Goal: Task Accomplishment & Management: Manage account settings

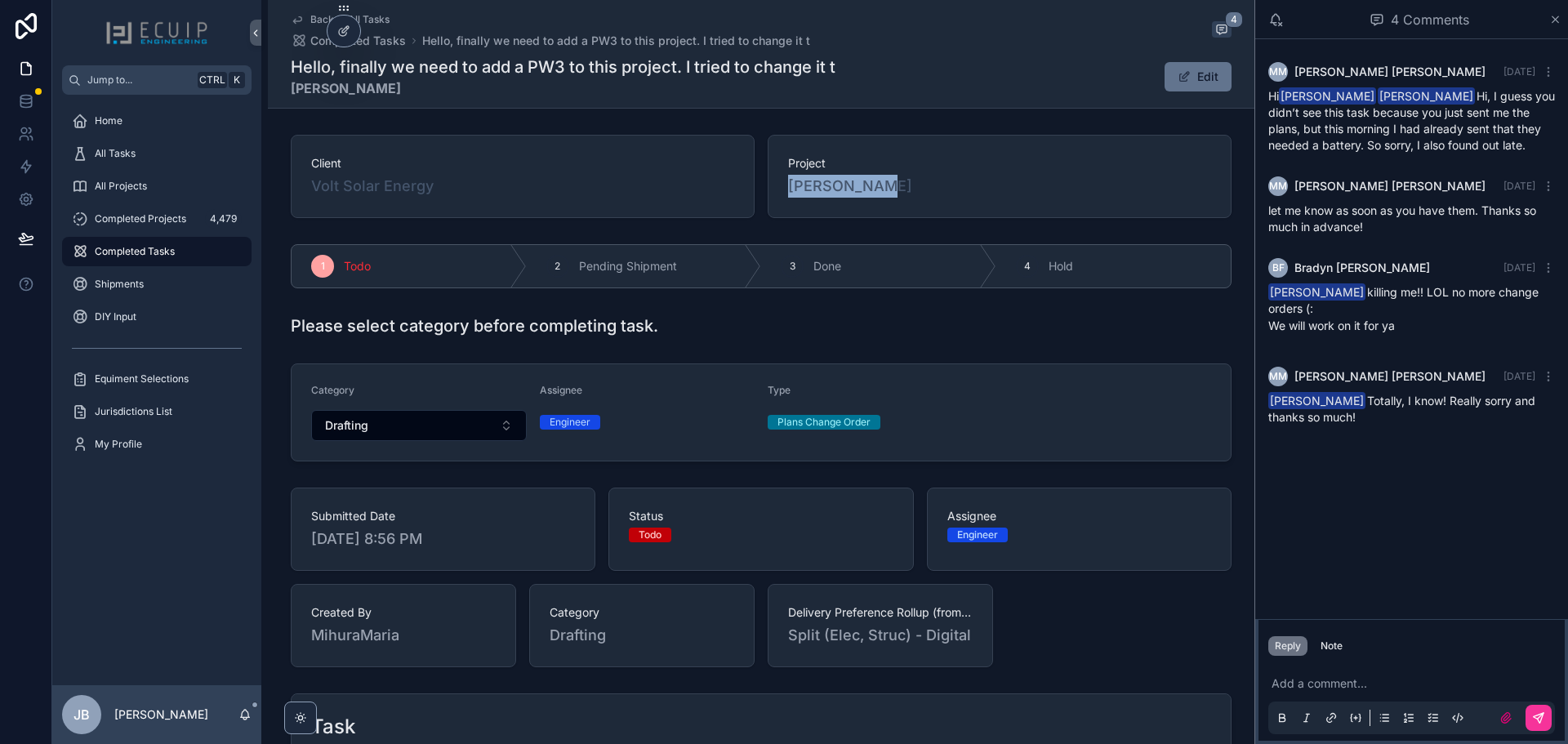
click at [160, 154] on div "All Tasks" at bounding box center [156, 154] width 170 height 26
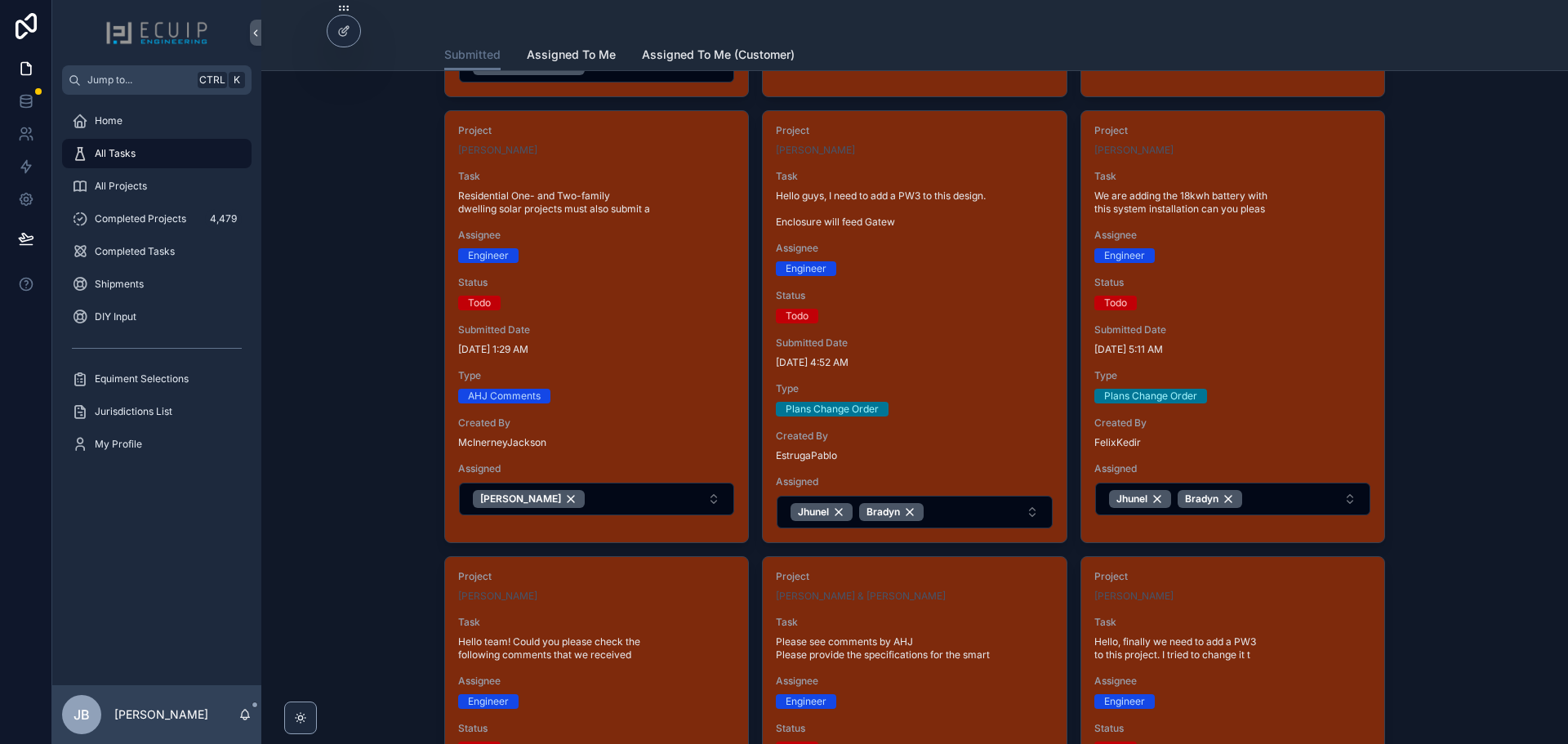
scroll to position [980, 0]
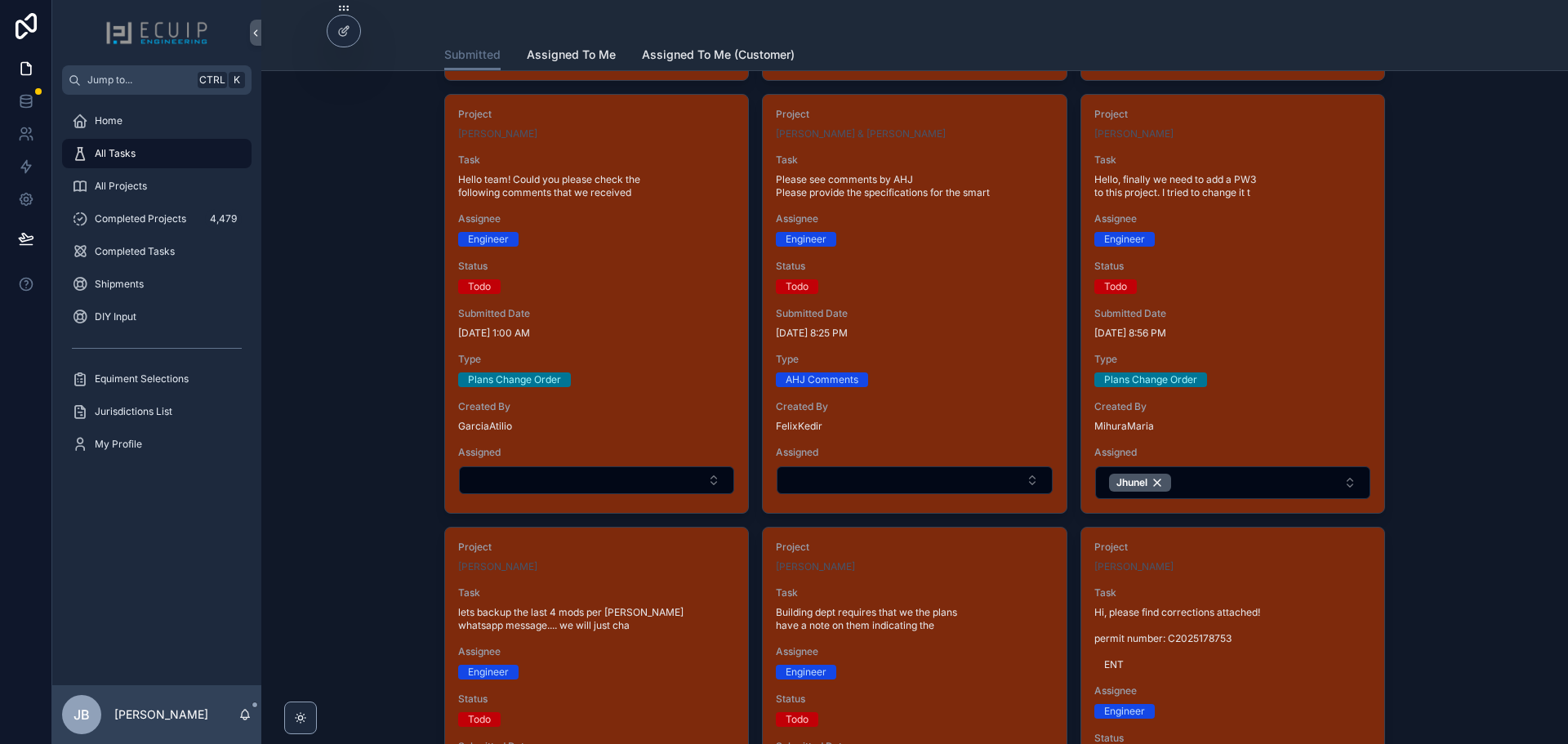
click at [1218, 470] on button "Jhunel" at bounding box center [1233, 483] width 275 height 33
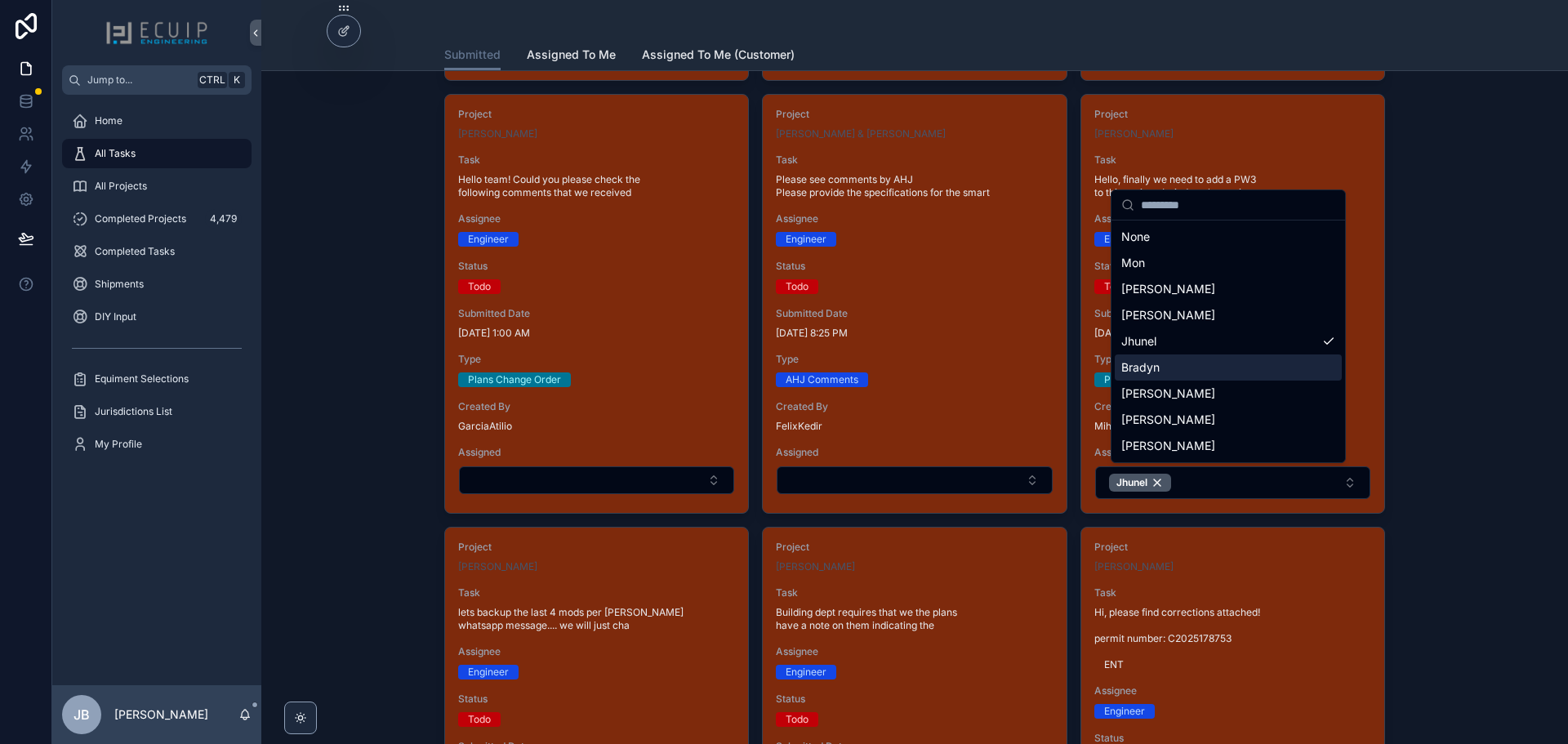
drag, startPoint x: 1192, startPoint y: 393, endPoint x: 1195, endPoint y: 365, distance: 28.2
click at [1195, 365] on div "None Mon [PERSON_NAME] [PERSON_NAME] Jhunel [PERSON_NAME] [PERSON_NAME]" at bounding box center [1228, 341] width 227 height 235
click at [1195, 365] on div "Bradyn" at bounding box center [1228, 368] width 227 height 26
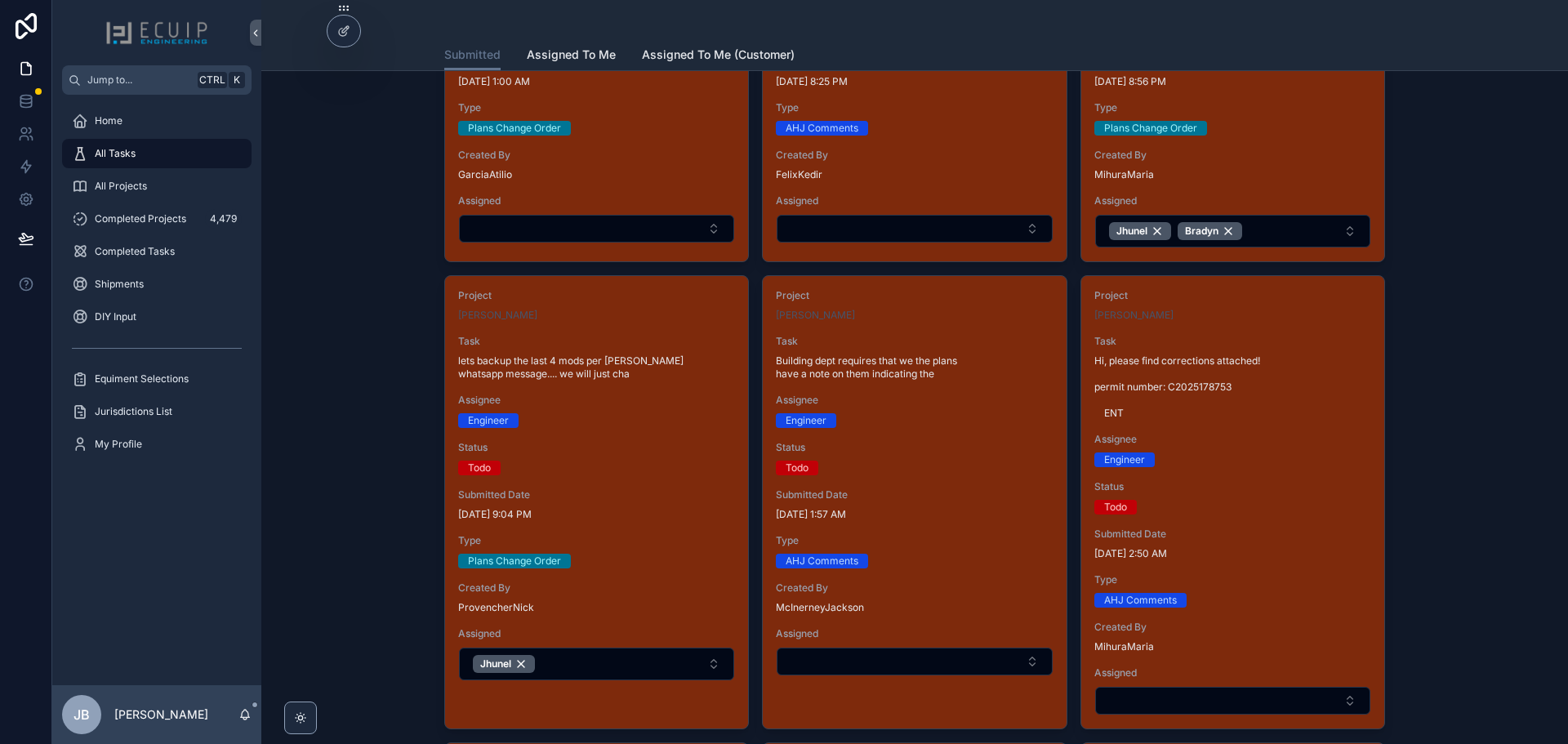
scroll to position [1225, 0]
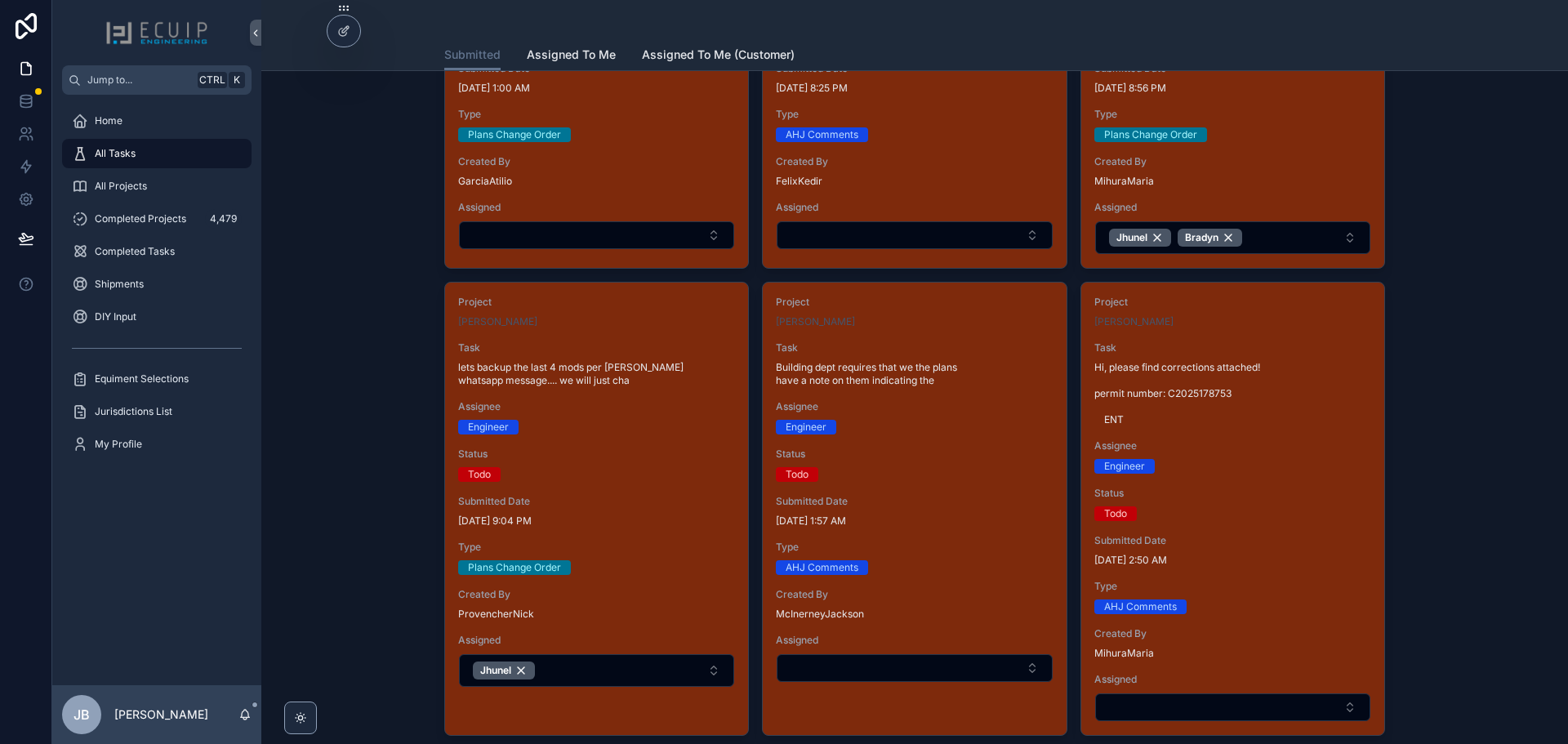
click at [686, 464] on div "Status Todo" at bounding box center [596, 464] width 277 height 34
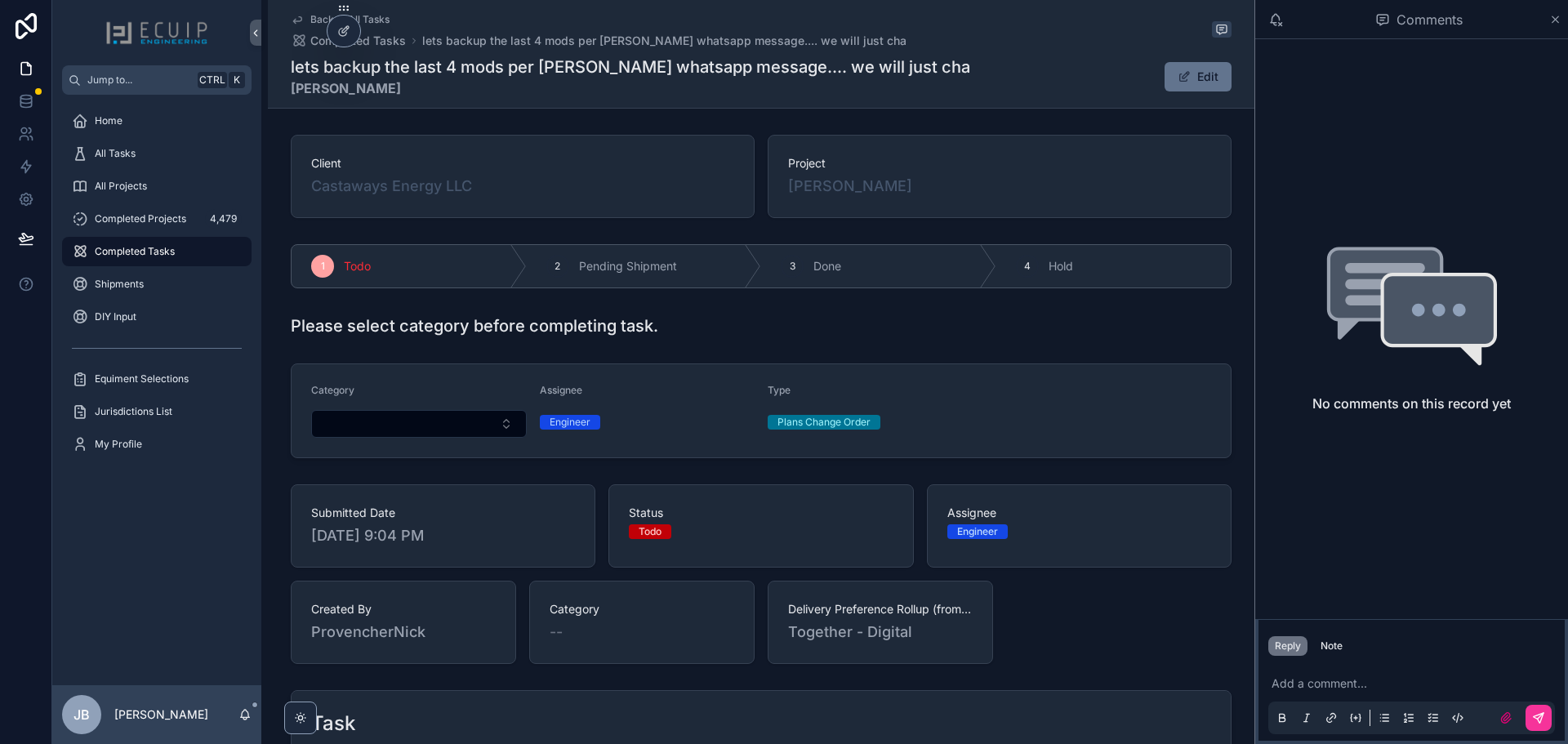
drag, startPoint x: 914, startPoint y: 188, endPoint x: 773, endPoint y: 190, distance: 141.0
click at [773, 190] on div "Project [PERSON_NAME]" at bounding box center [999, 176] width 464 height 83
copy span "[PERSON_NAME]"
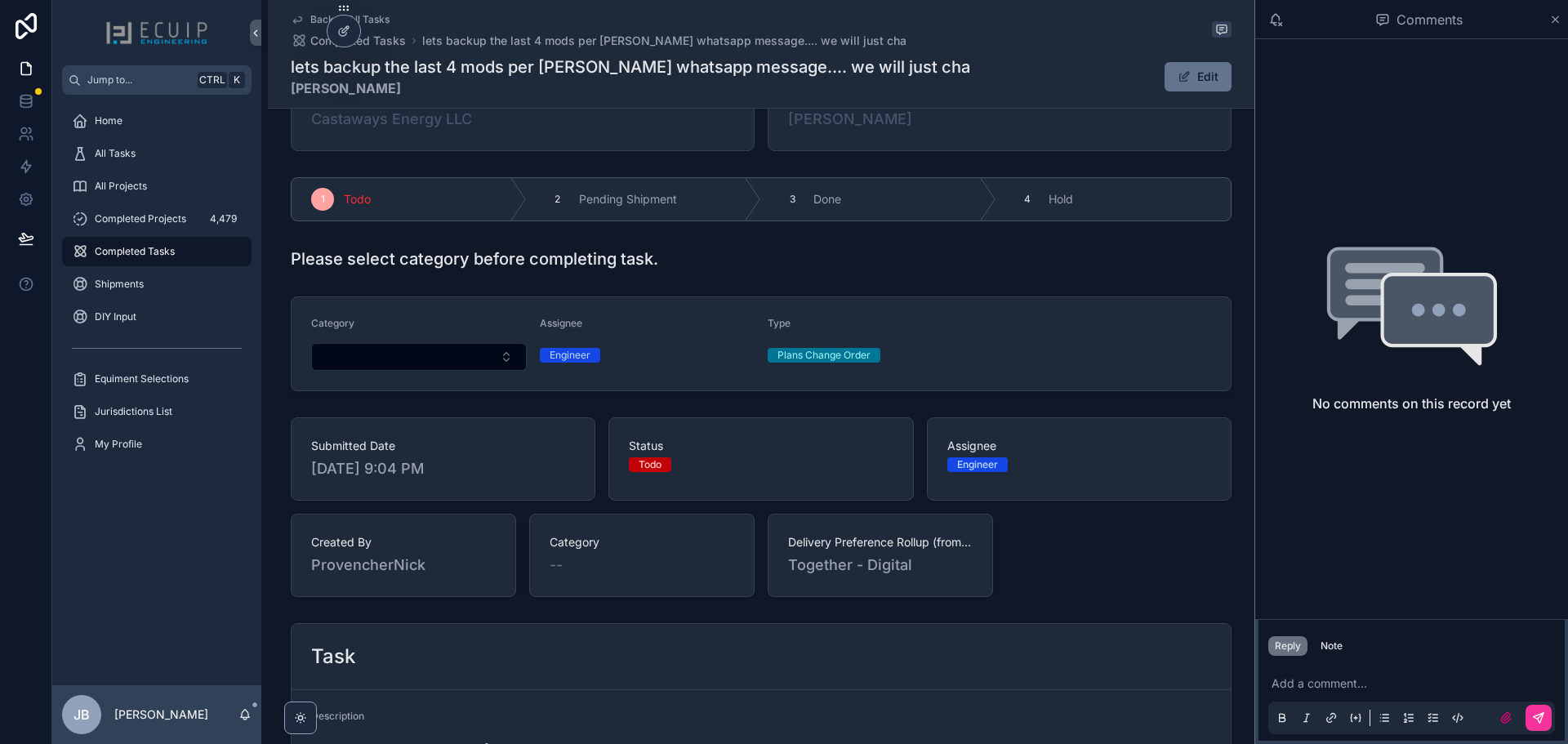
scroll to position [245, 0]
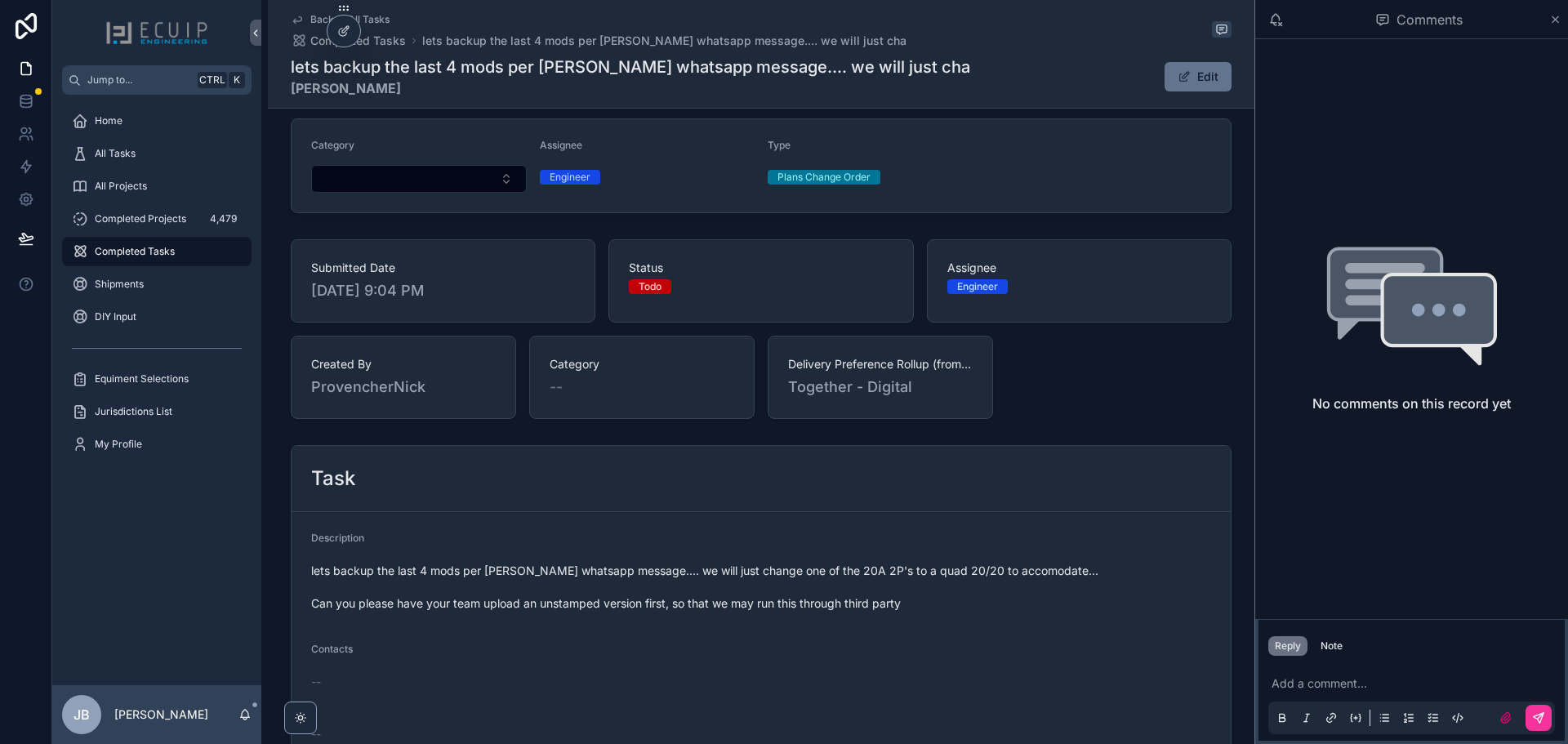
click at [143, 187] on span "All Projects" at bounding box center [121, 186] width 52 height 13
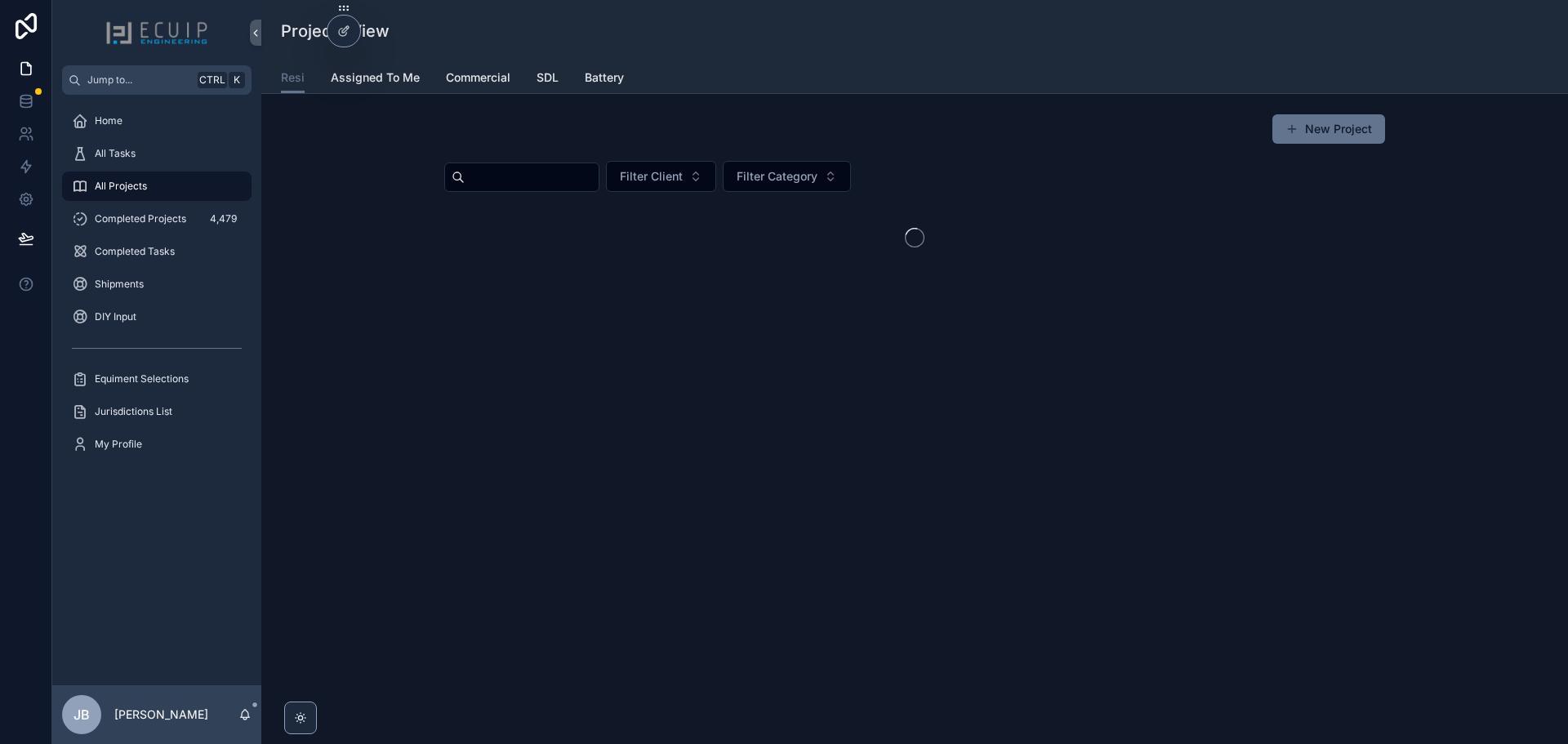
click at [121, 152] on span "All Tasks" at bounding box center [115, 154] width 41 height 13
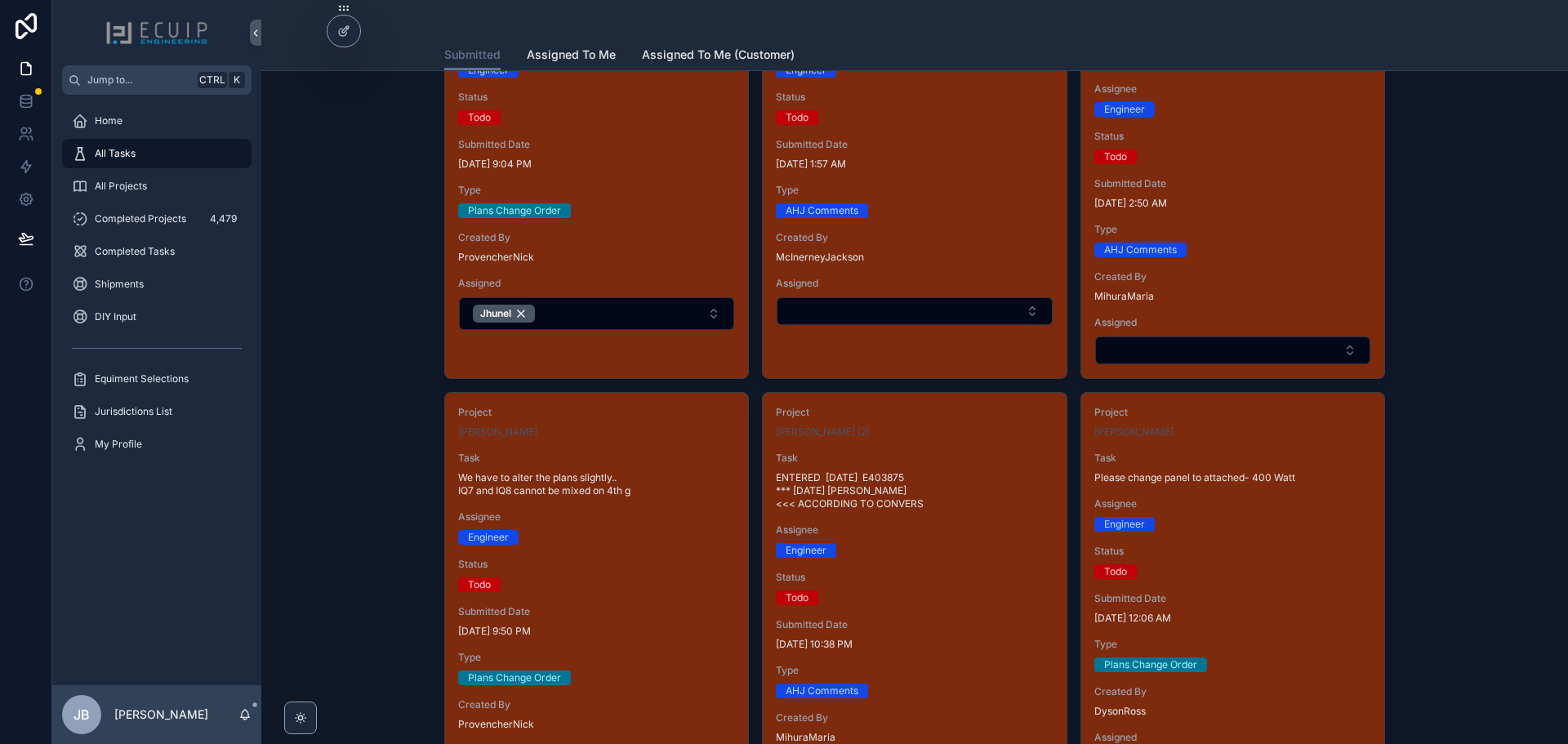
scroll to position [1633, 0]
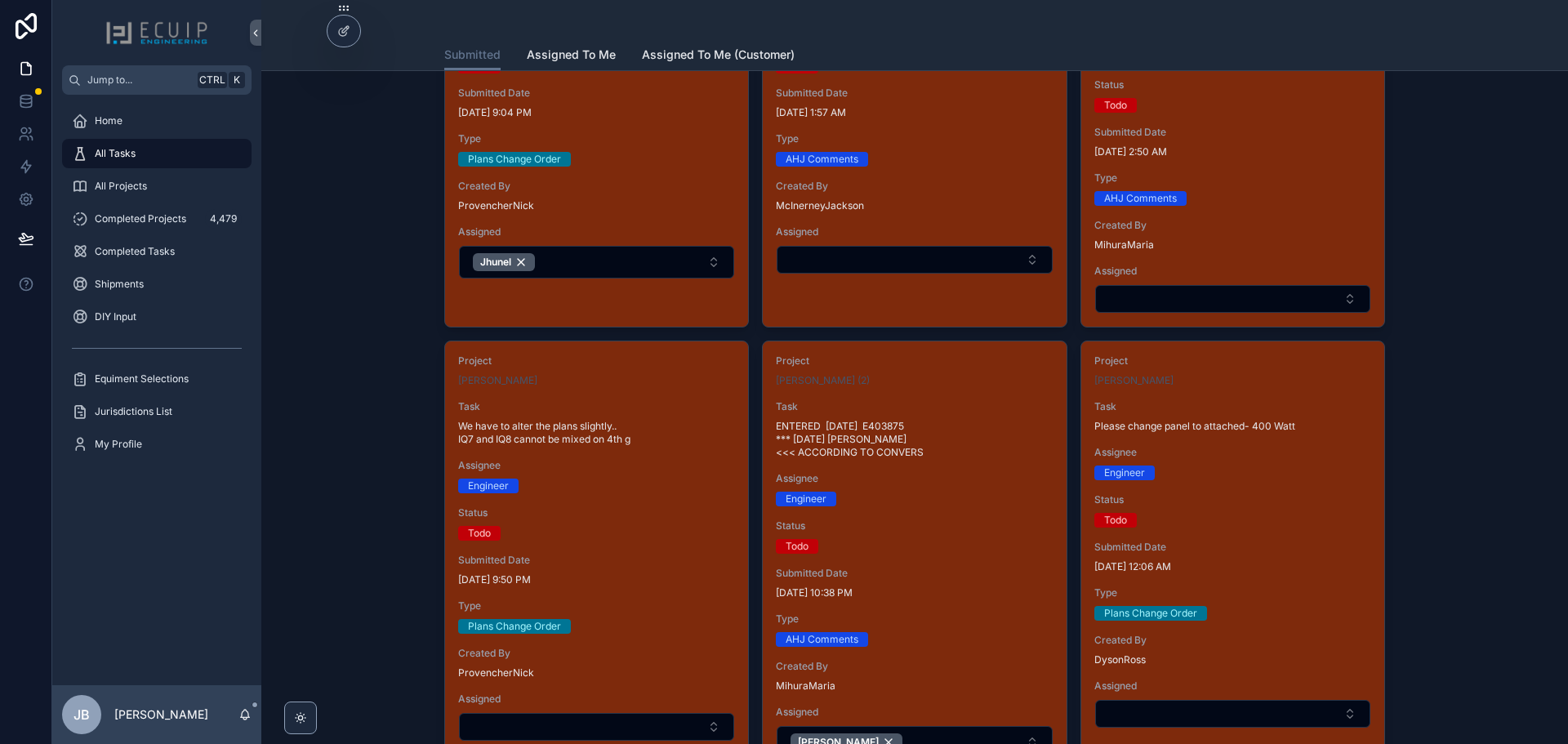
click at [624, 253] on button "Jhunel" at bounding box center [596, 262] width 275 height 33
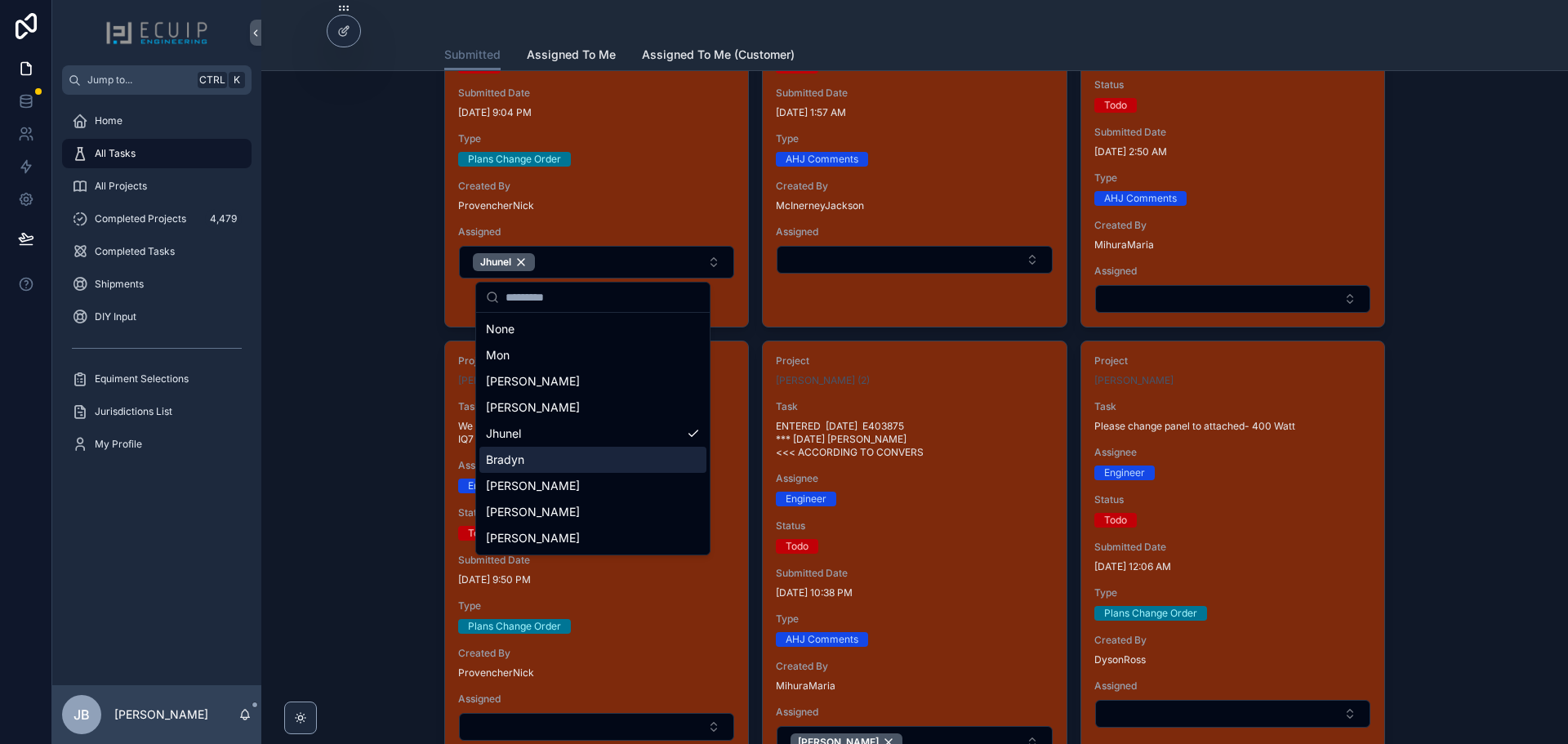
click at [519, 456] on span "Bradyn" at bounding box center [505, 460] width 38 height 17
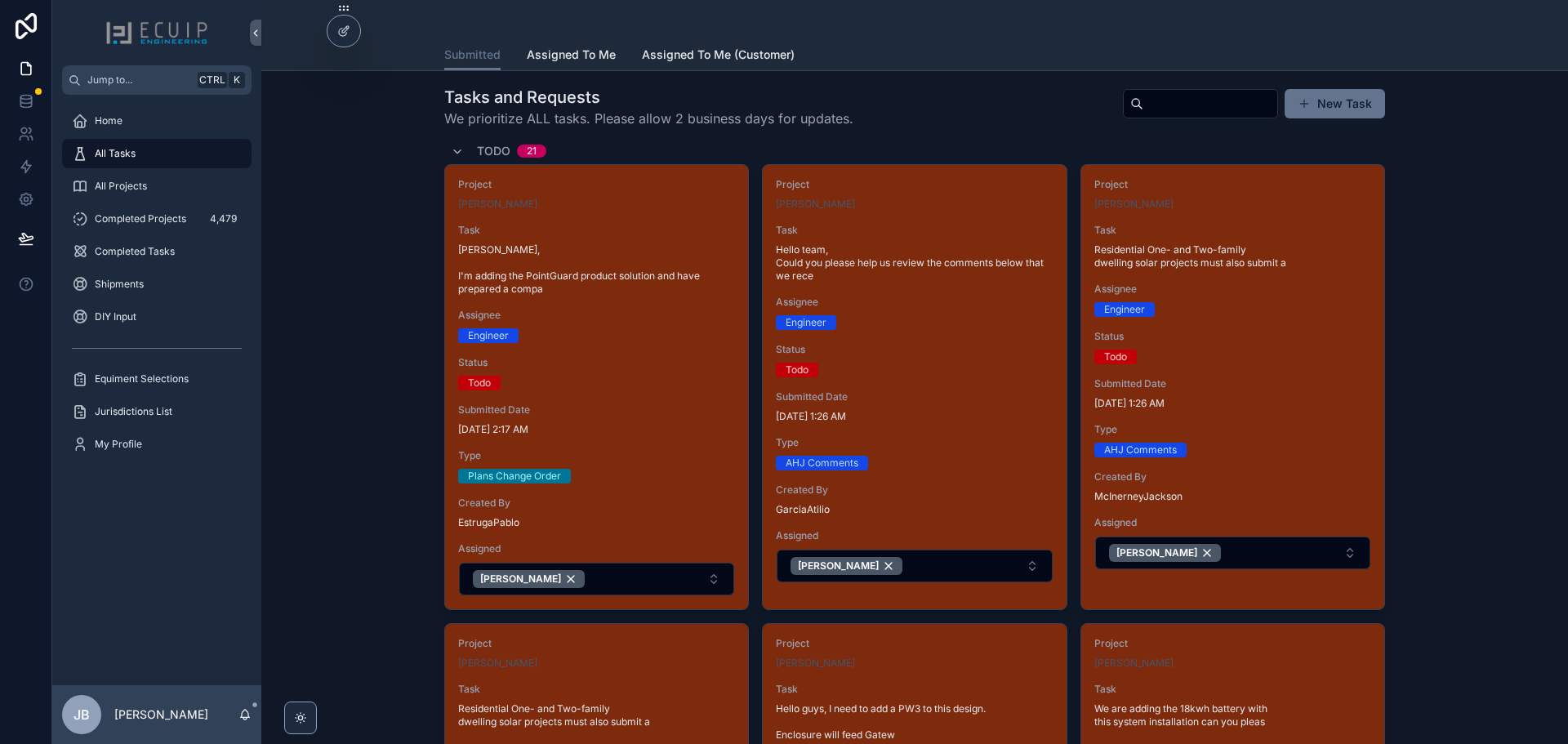
scroll to position [0, 0]
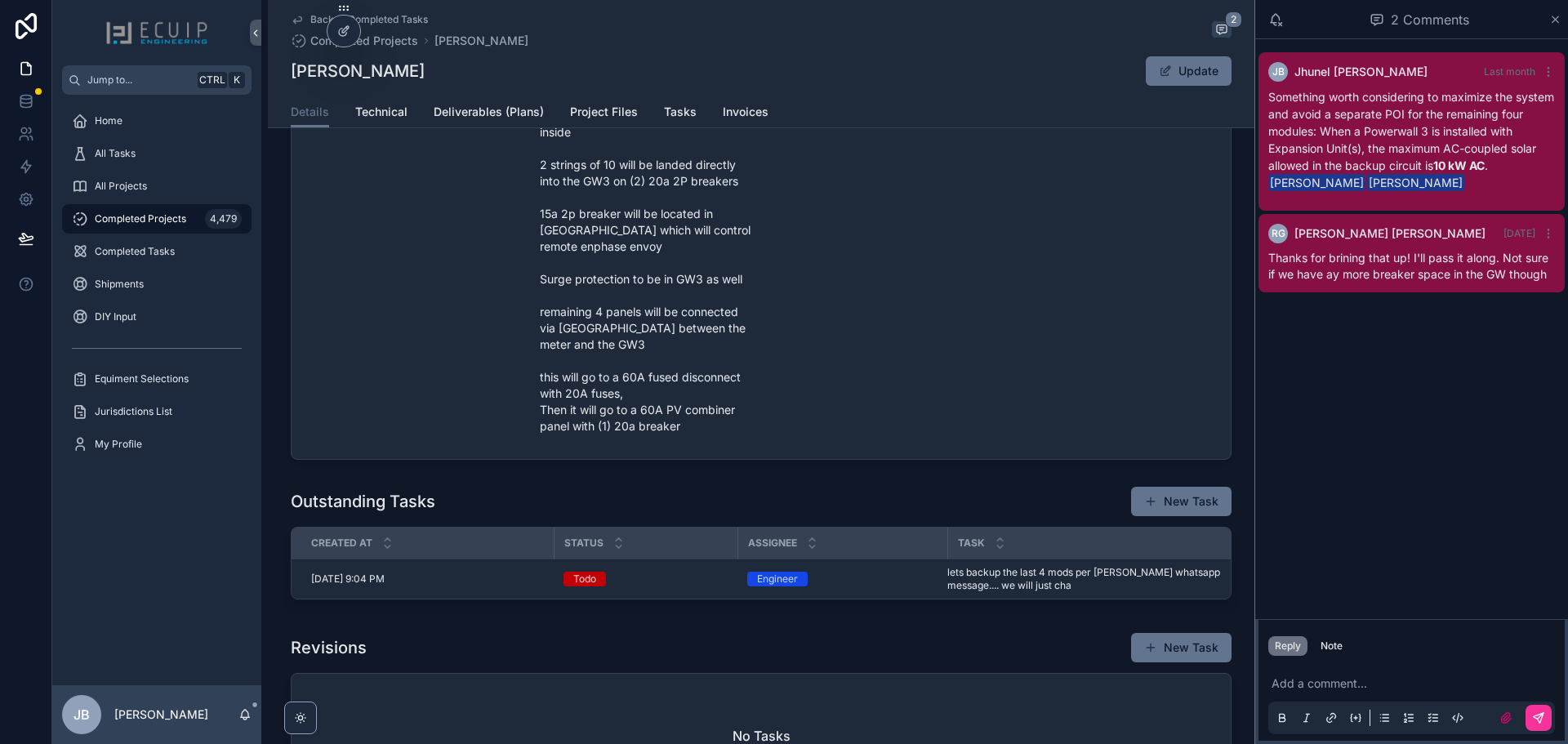
scroll to position [898, 0]
